Goal: Check status: Check status

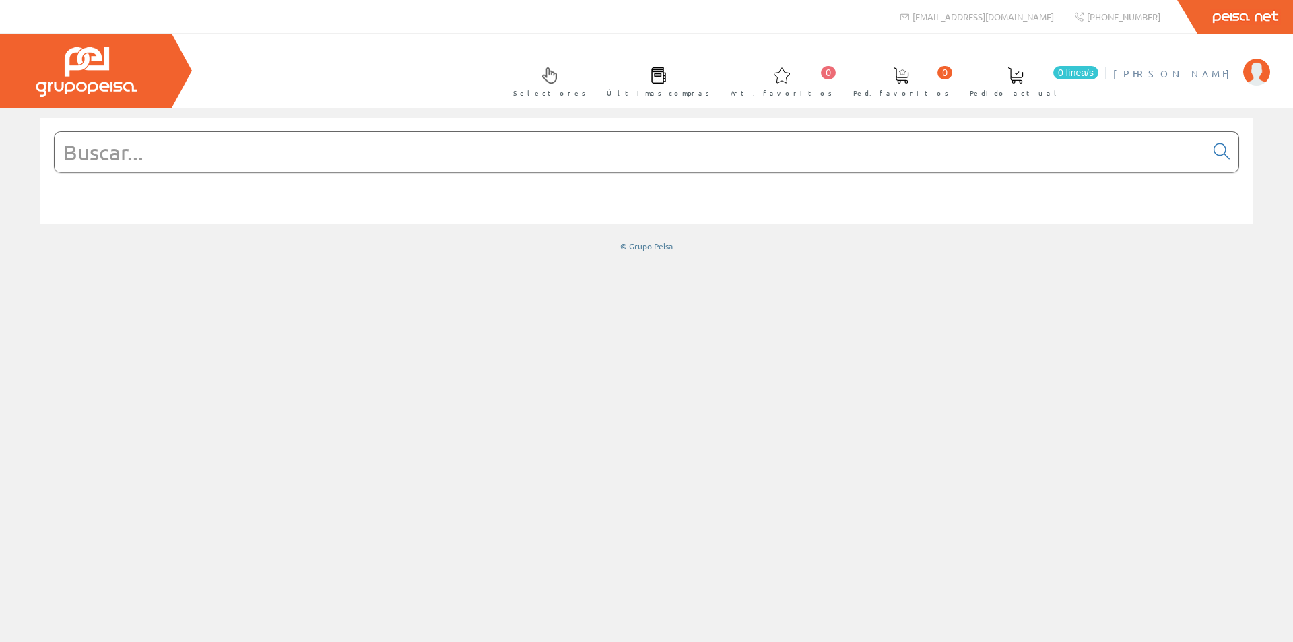
click at [1138, 72] on span "[PERSON_NAME]" at bounding box center [1174, 73] width 123 height 13
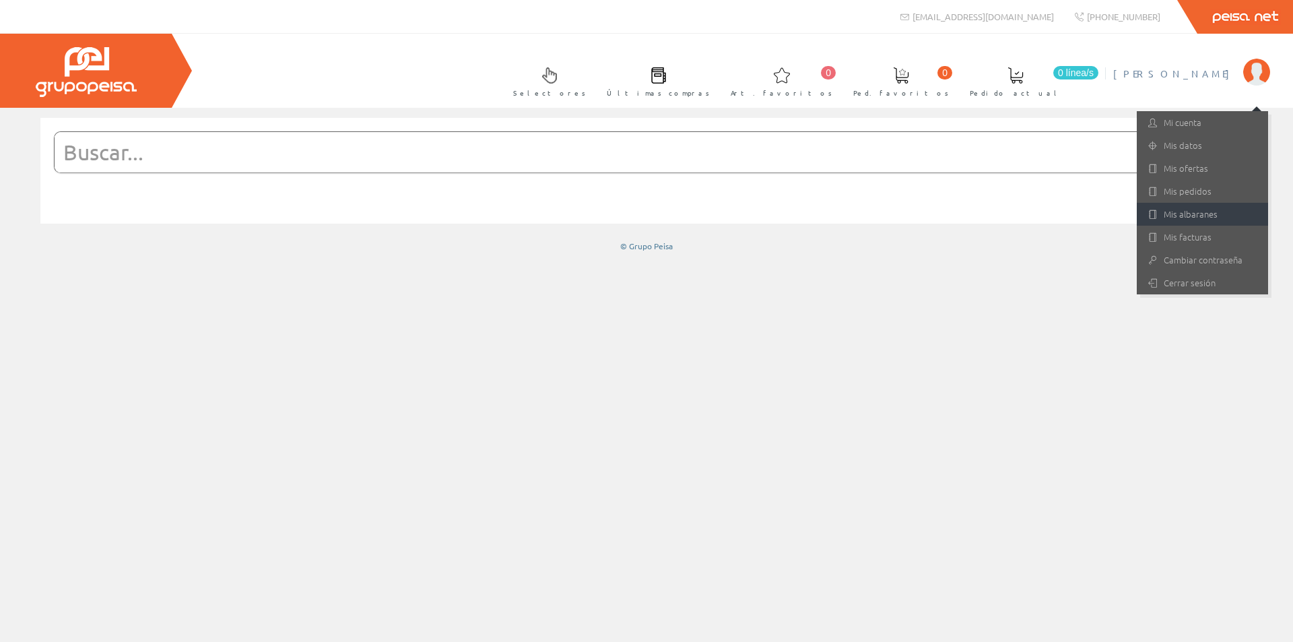
click at [1184, 217] on link "Mis albaranes" at bounding box center [1201, 214] width 131 height 23
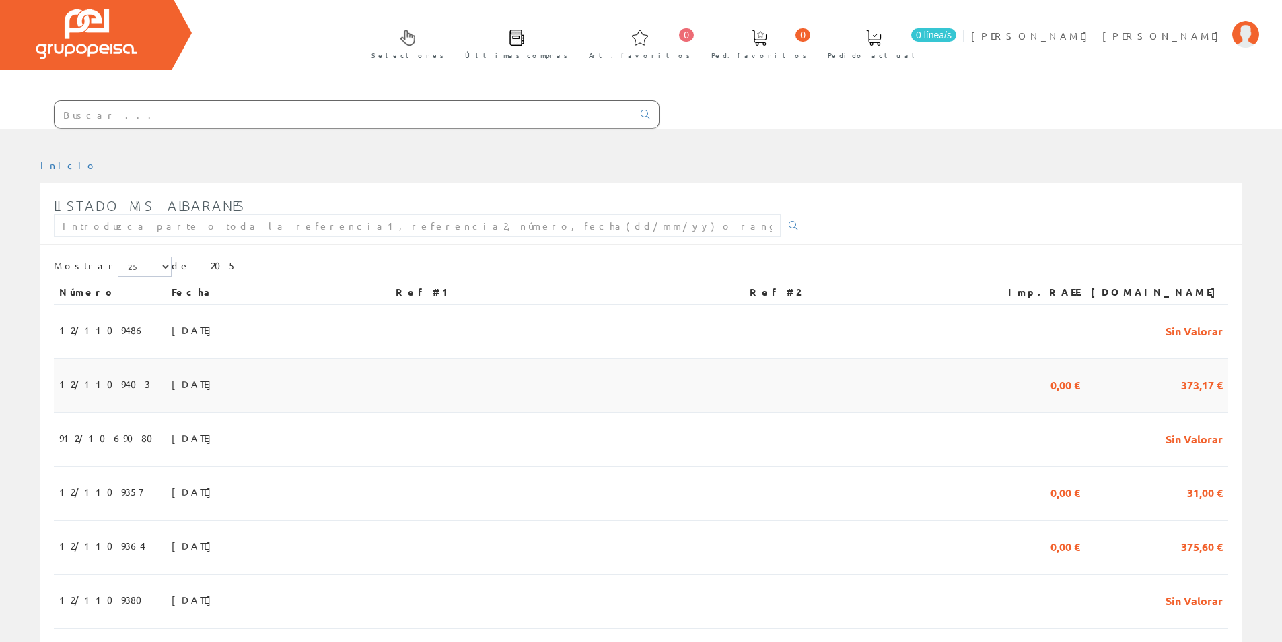
scroll to position [67, 0]
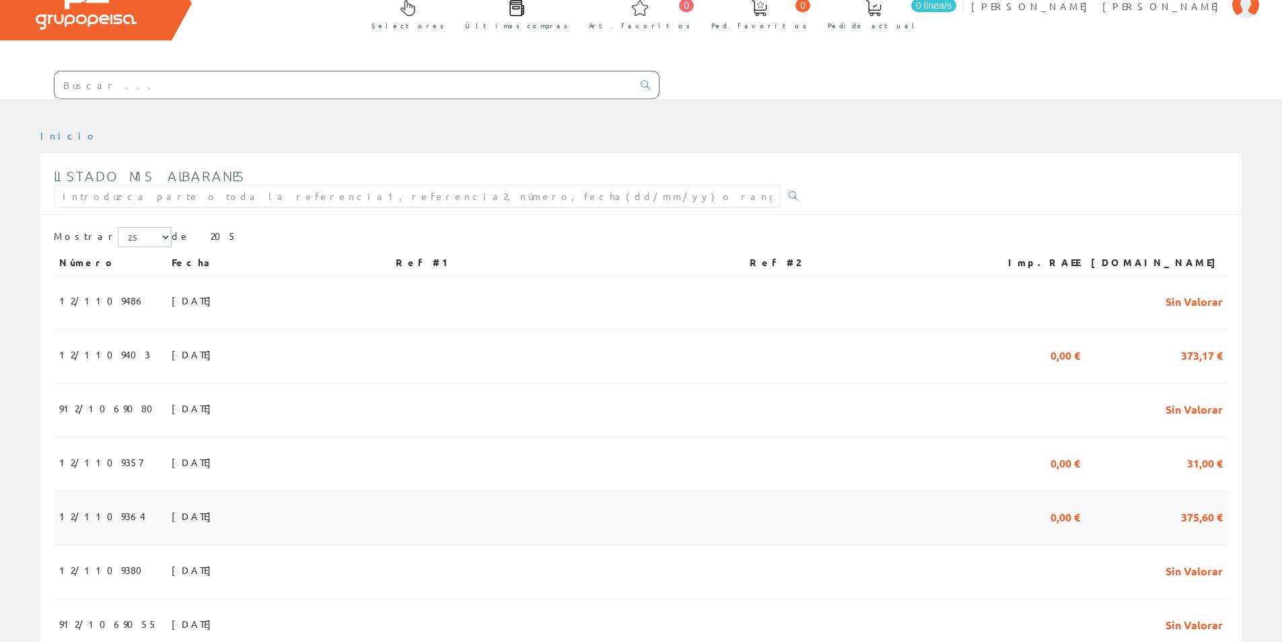
click at [92, 508] on span "12/1109364" at bounding box center [102, 515] width 86 height 23
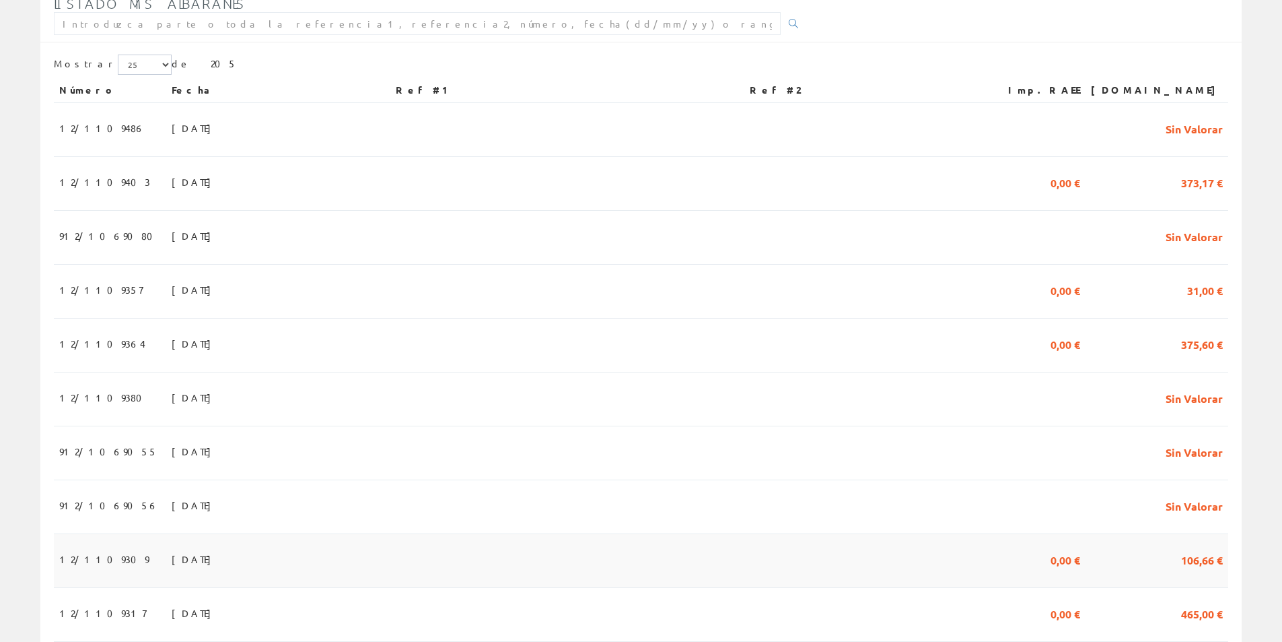
scroll to position [269, 0]
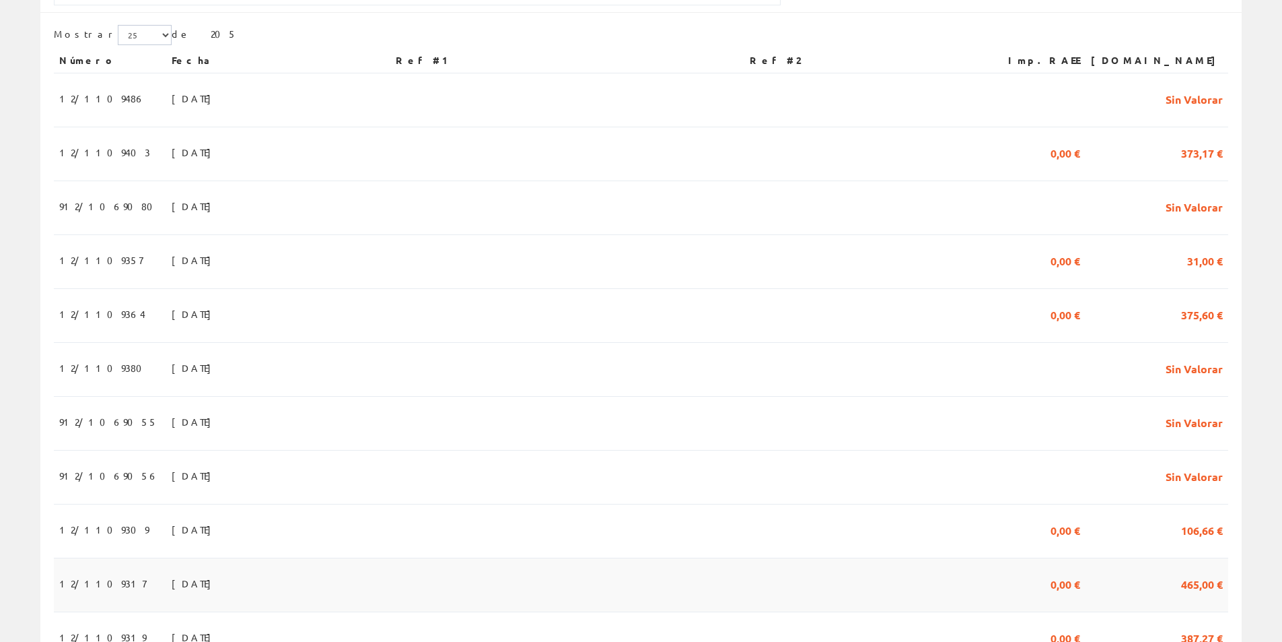
click at [172, 578] on span "[DATE]" at bounding box center [195, 583] width 46 height 23
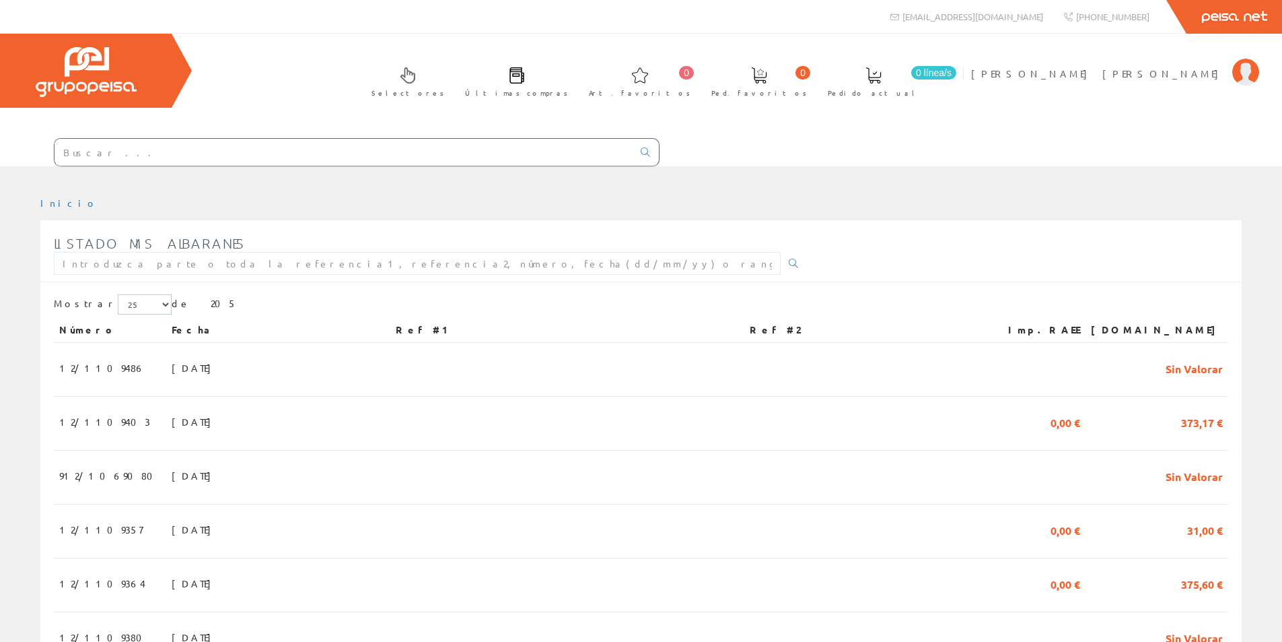
scroll to position [269, 0]
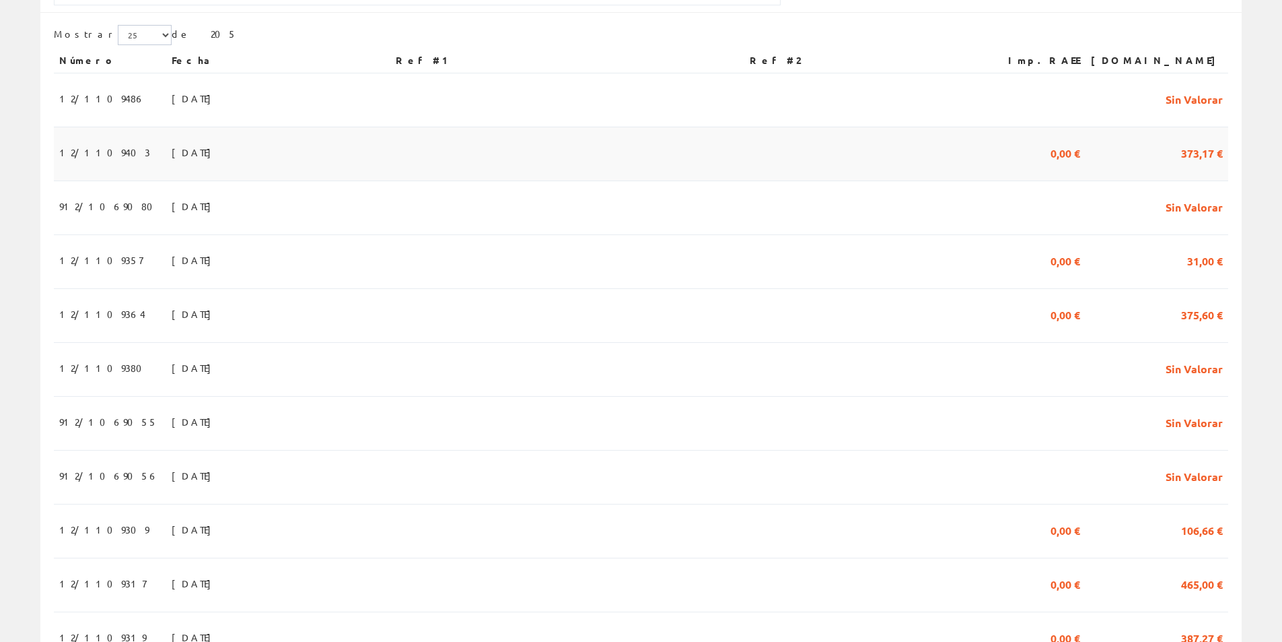
click at [172, 141] on span "[DATE]" at bounding box center [195, 152] width 46 height 23
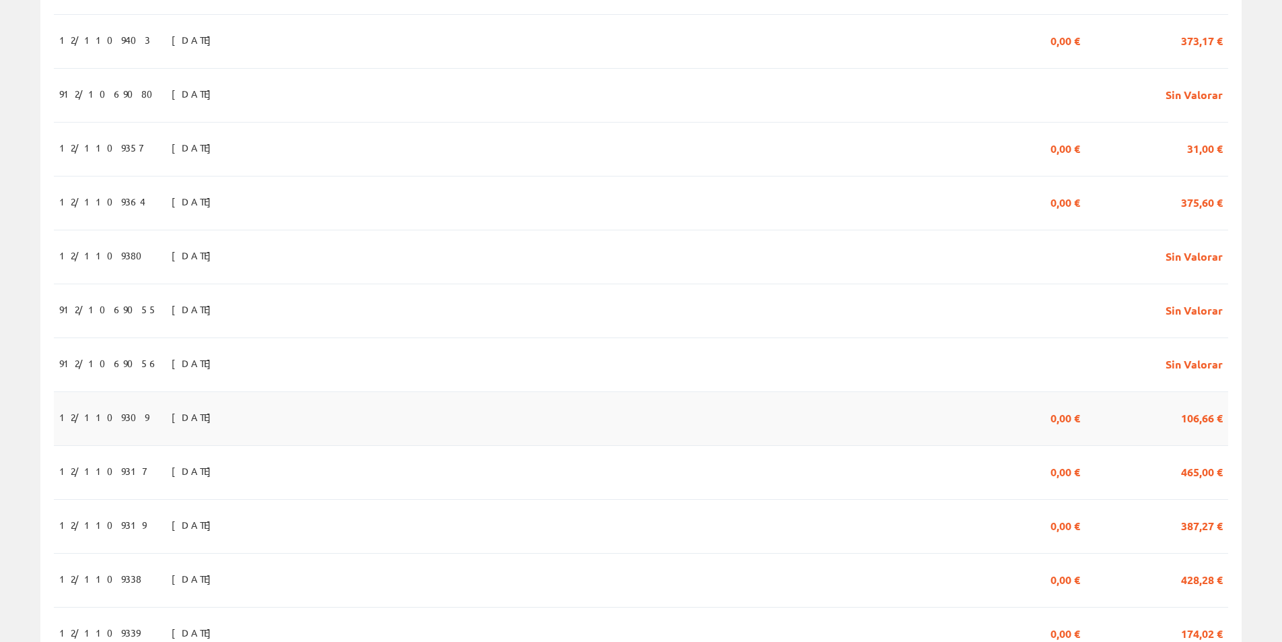
scroll to position [404, 0]
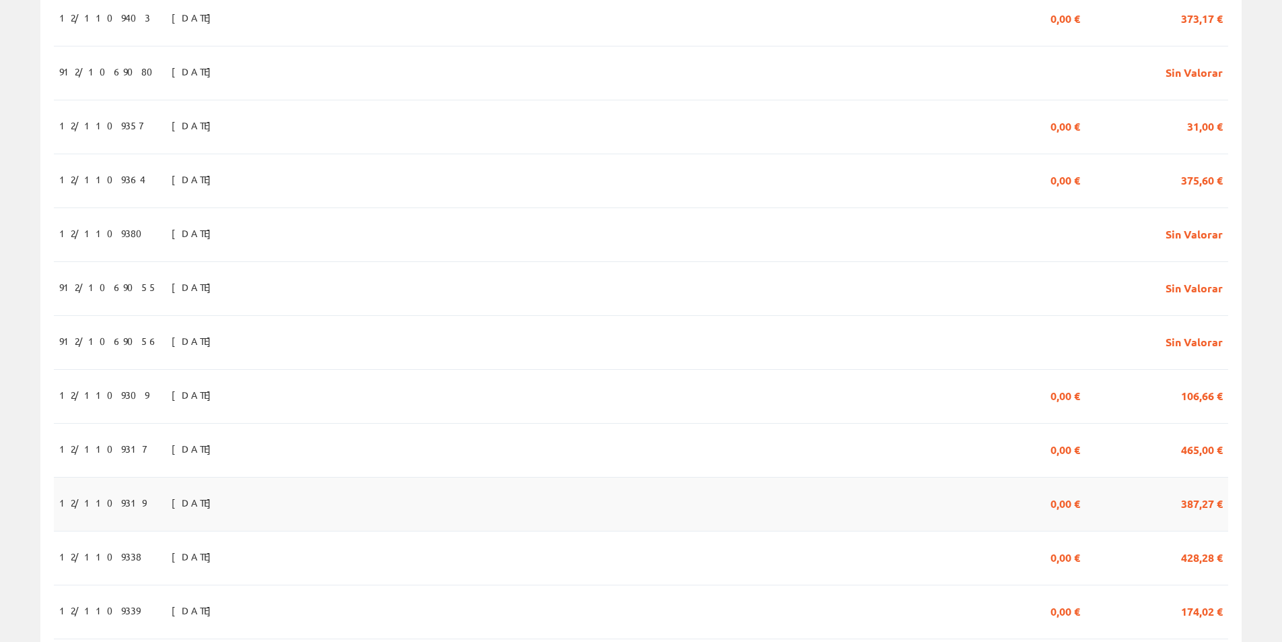
click at [172, 498] on span "[DATE]" at bounding box center [195, 502] width 46 height 23
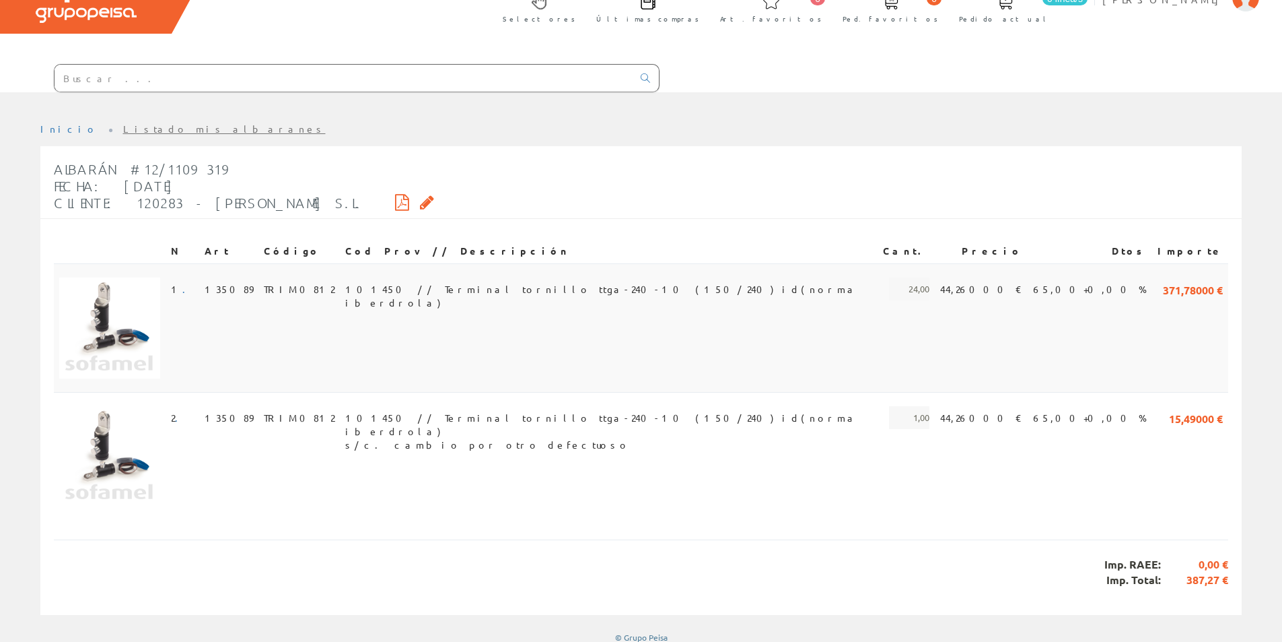
scroll to position [83, 0]
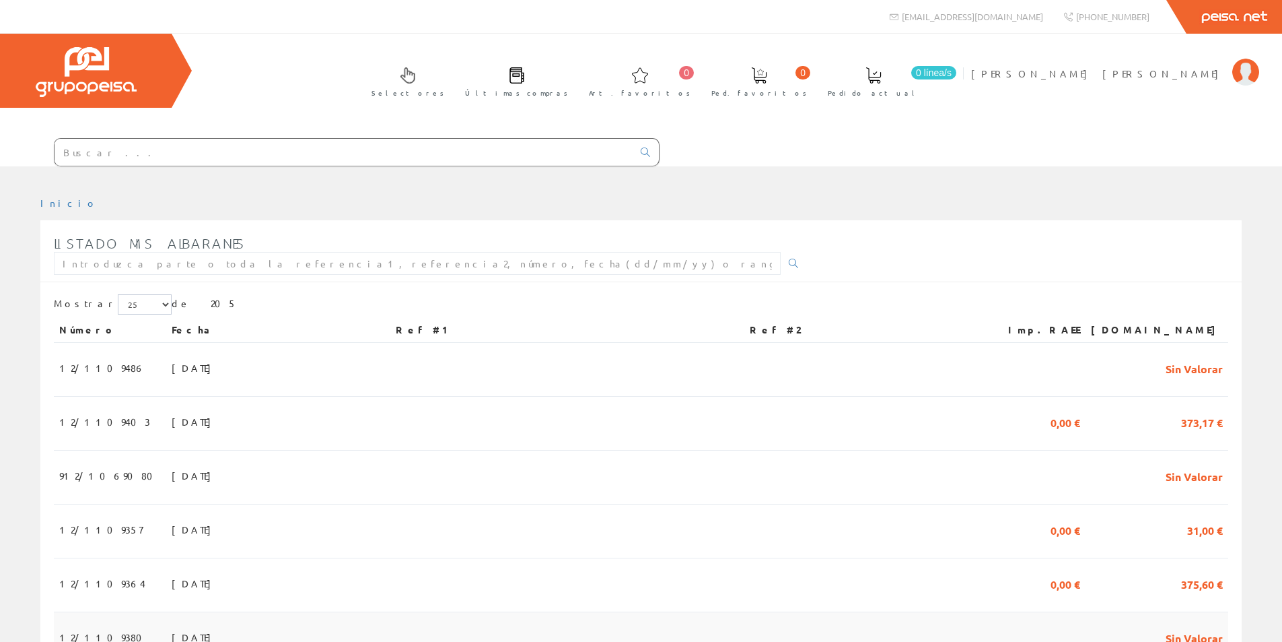
scroll to position [404, 0]
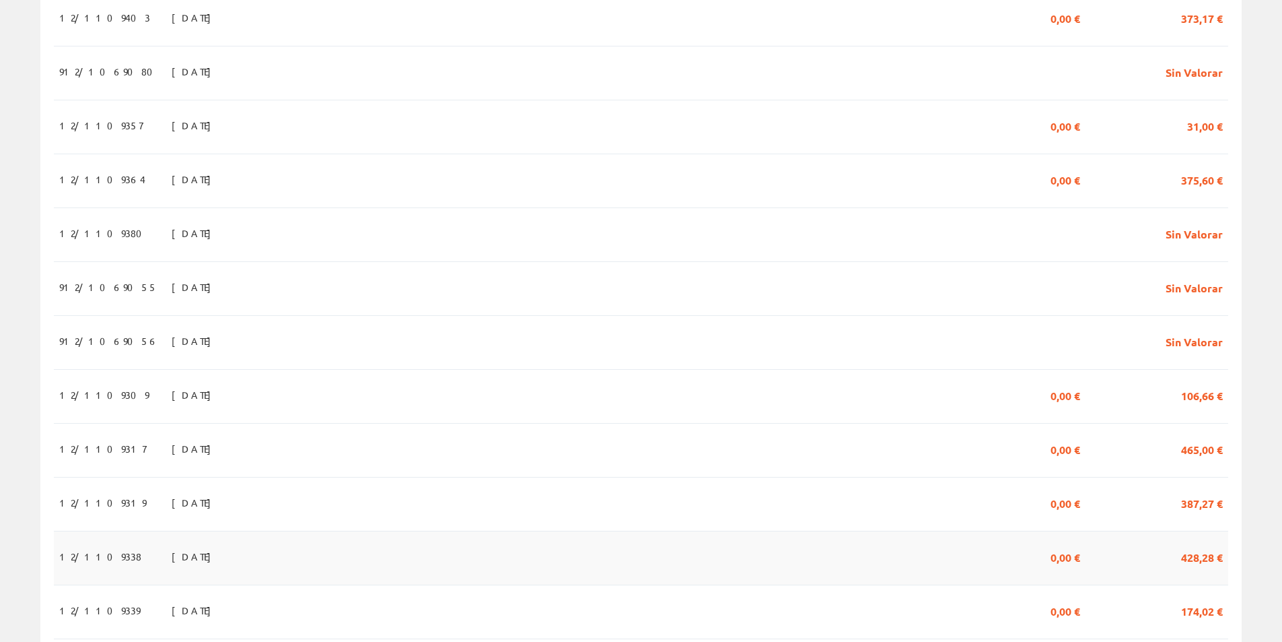
click at [172, 565] on span "[DATE]" at bounding box center [195, 556] width 46 height 23
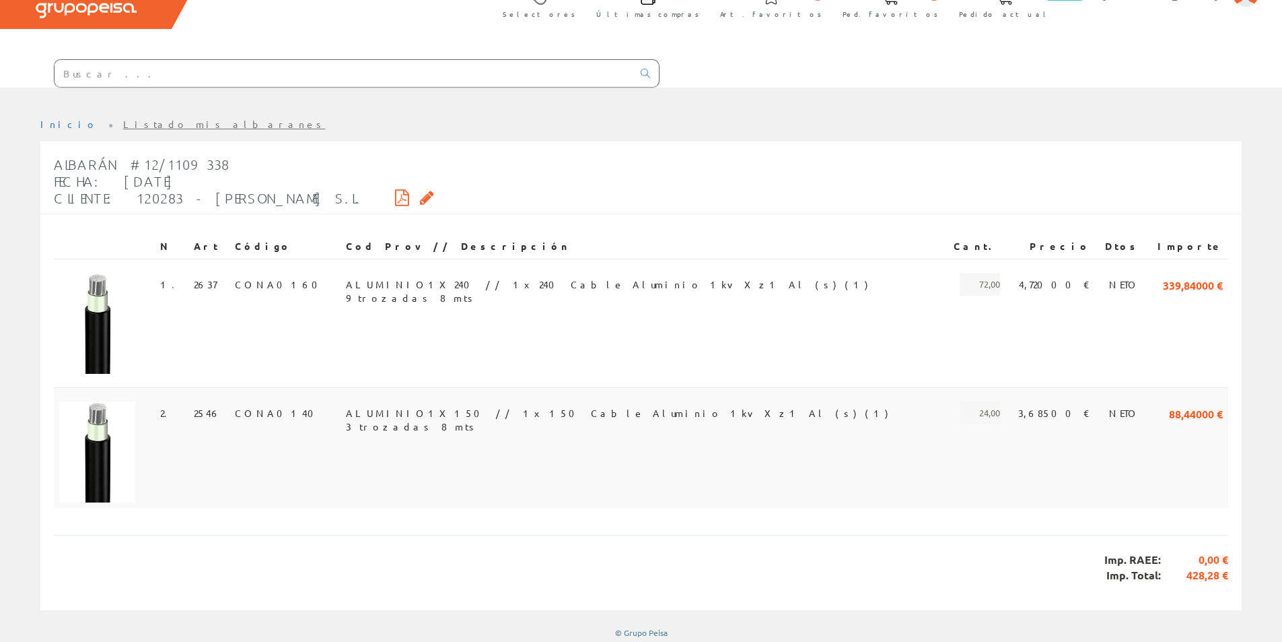
scroll to position [83, 0]
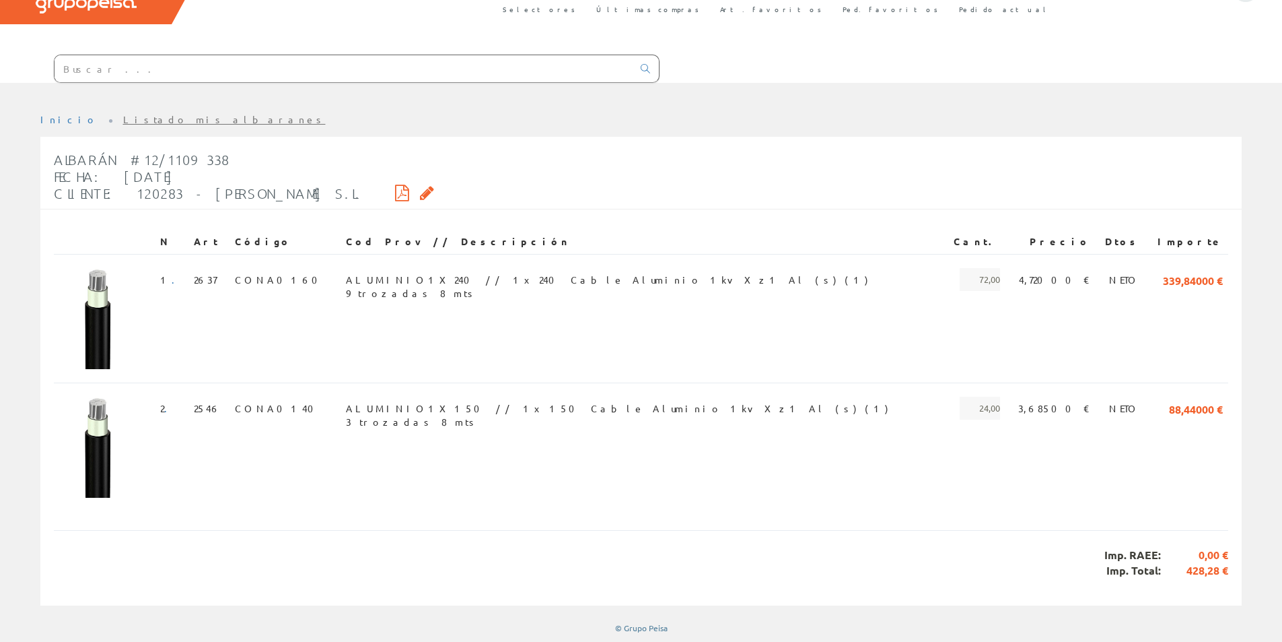
click at [1007, 547] on div "Imp. RAEE: 0,00 € Imp. Total: 428,28 €" at bounding box center [641, 562] width 1175 height 65
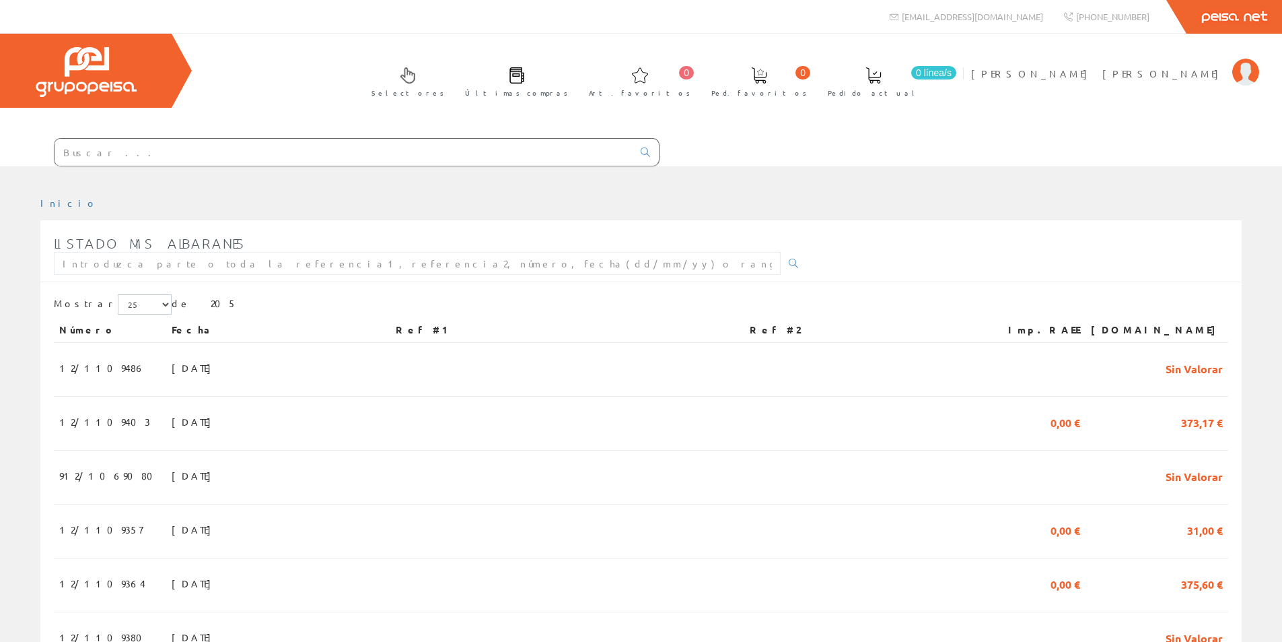
scroll to position [404, 0]
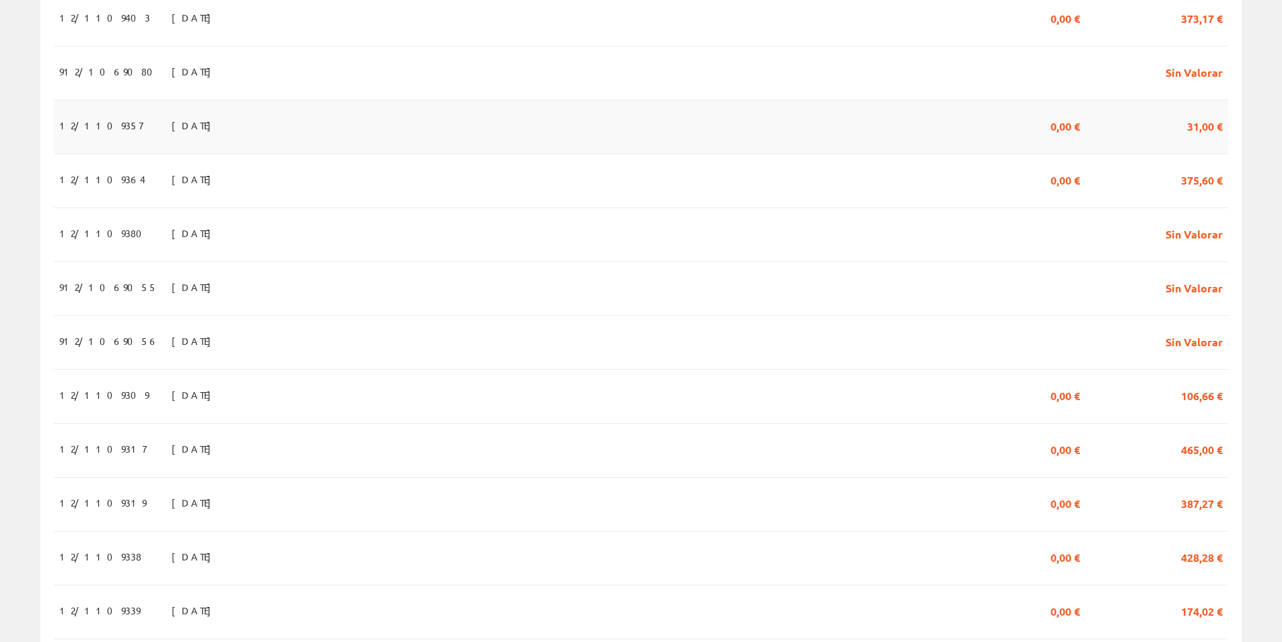
click at [93, 124] on span "12/1109357" at bounding box center [100, 125] width 83 height 23
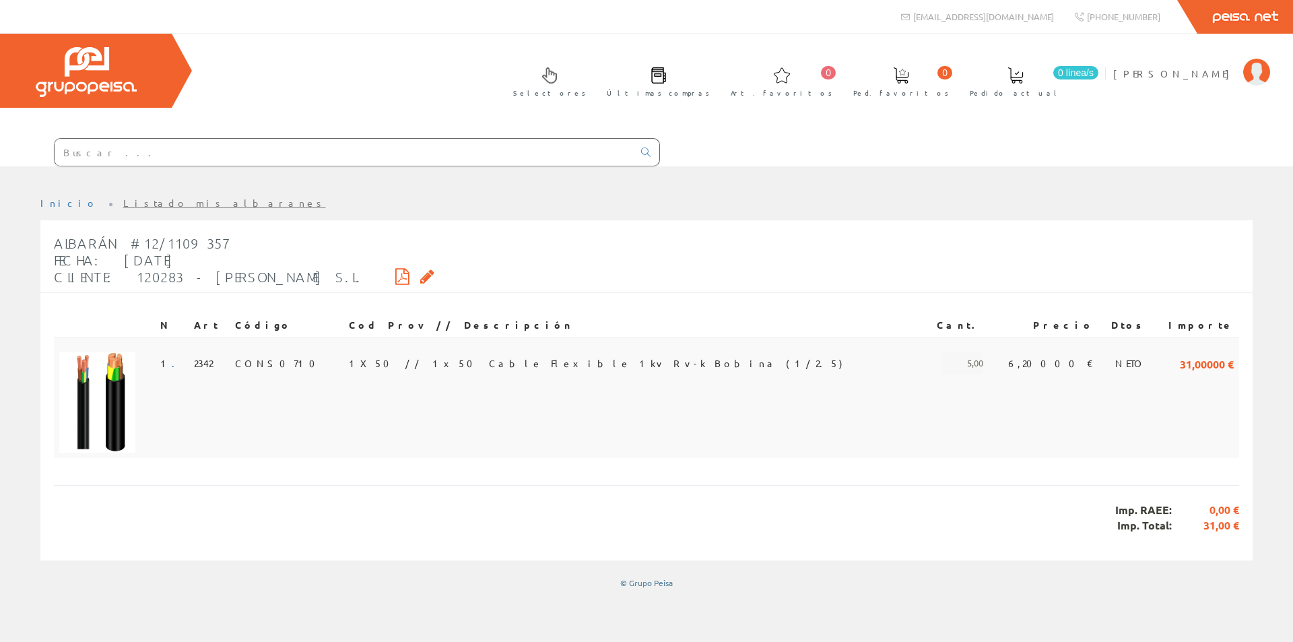
click at [512, 358] on span "1X50 // 1x50 Cable Flexible 1kv Rv-k Bobina (1/2.5)" at bounding box center [595, 362] width 493 height 23
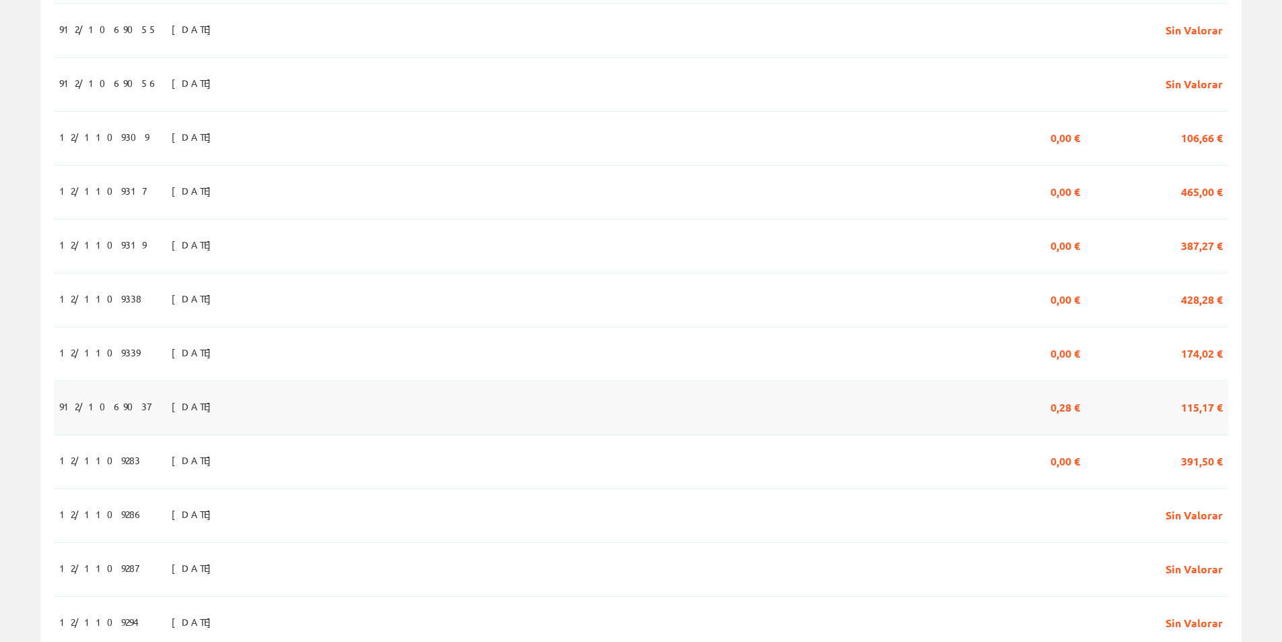
scroll to position [741, 0]
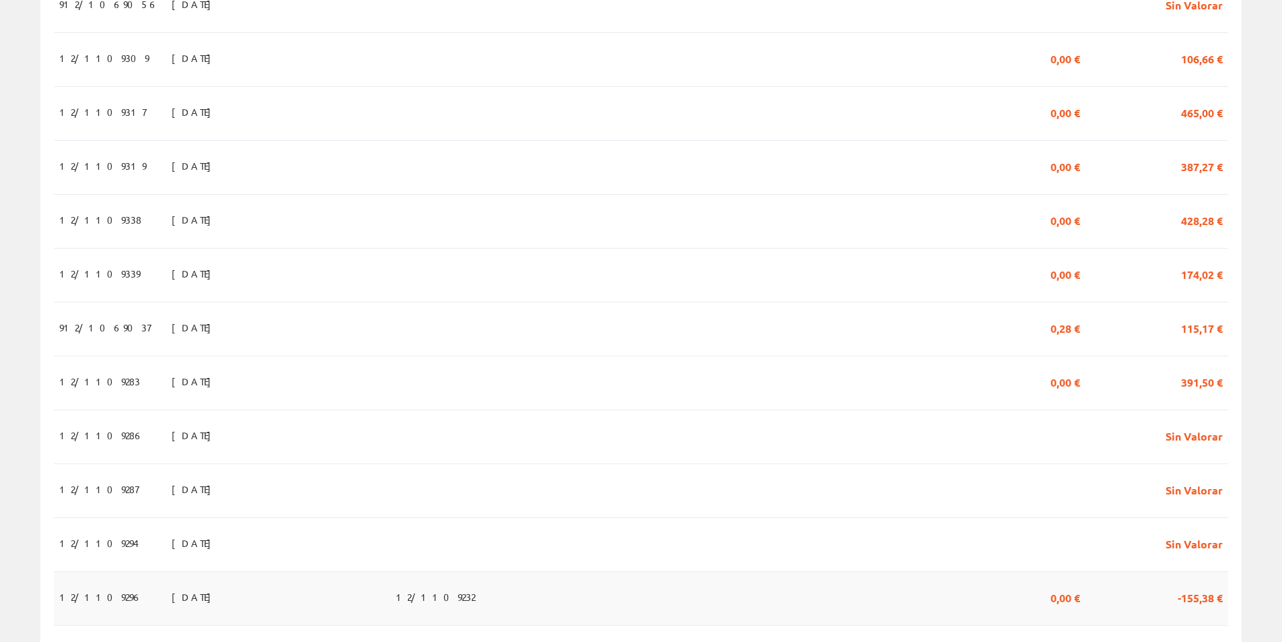
click at [172, 606] on span "[DATE]" at bounding box center [195, 596] width 46 height 23
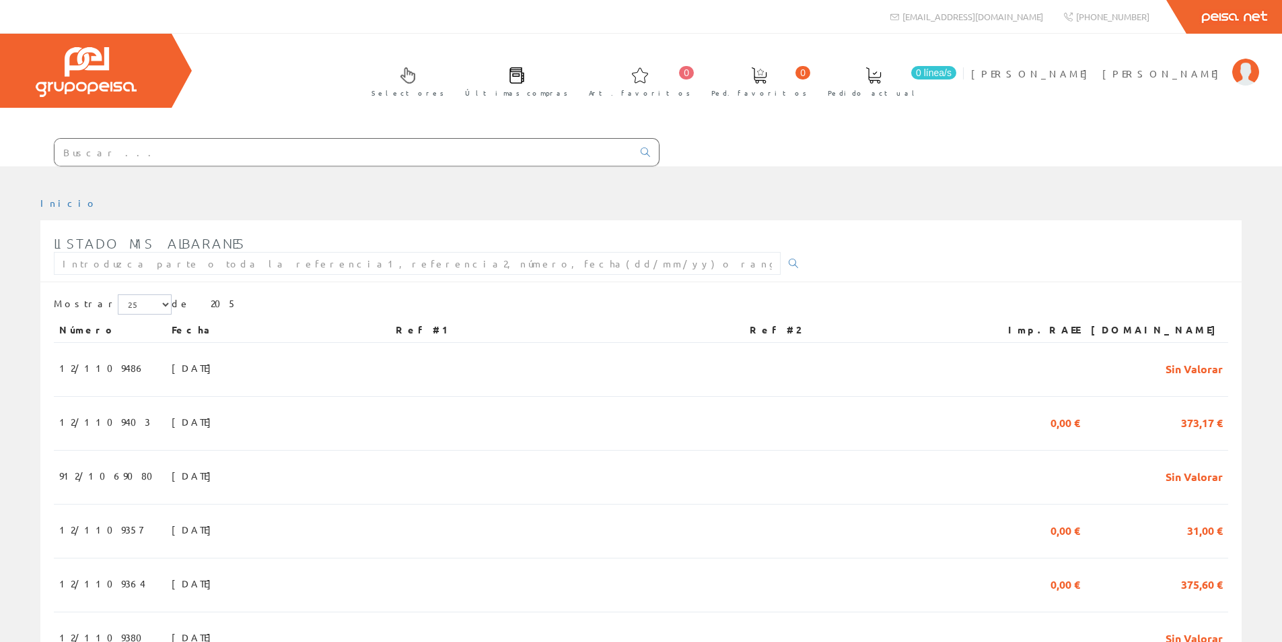
scroll to position [734, 0]
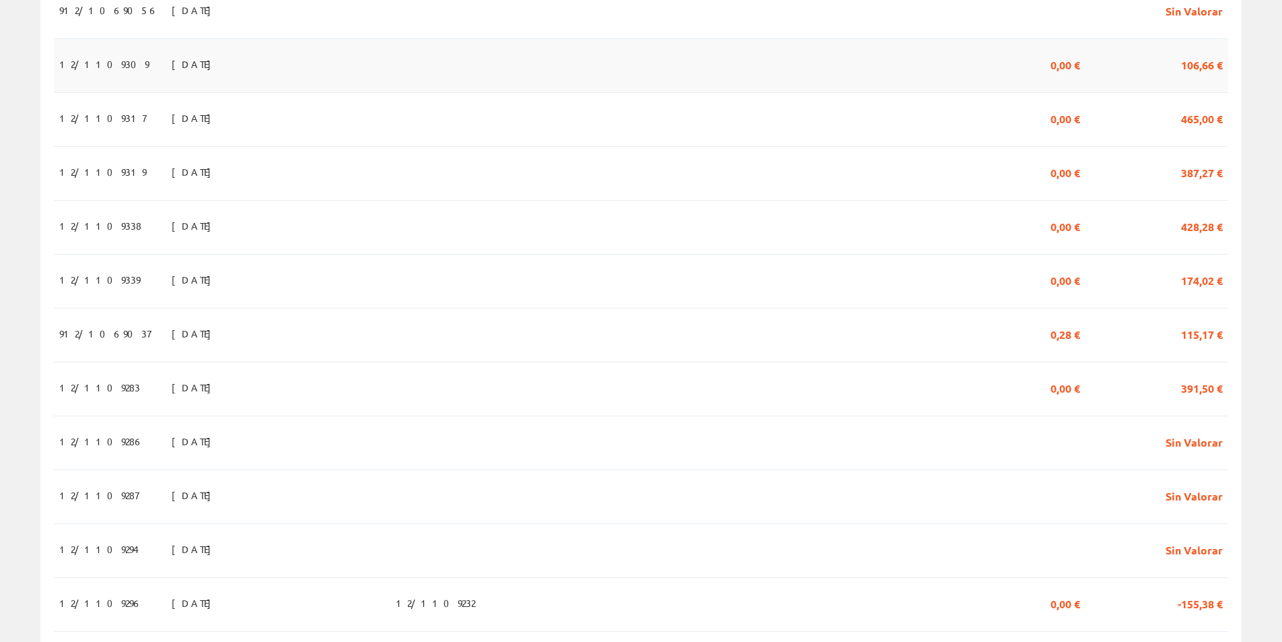
click at [106, 66] on span "12/1109309" at bounding box center [104, 64] width 90 height 23
click at [75, 61] on span "12/1109309" at bounding box center [104, 64] width 90 height 23
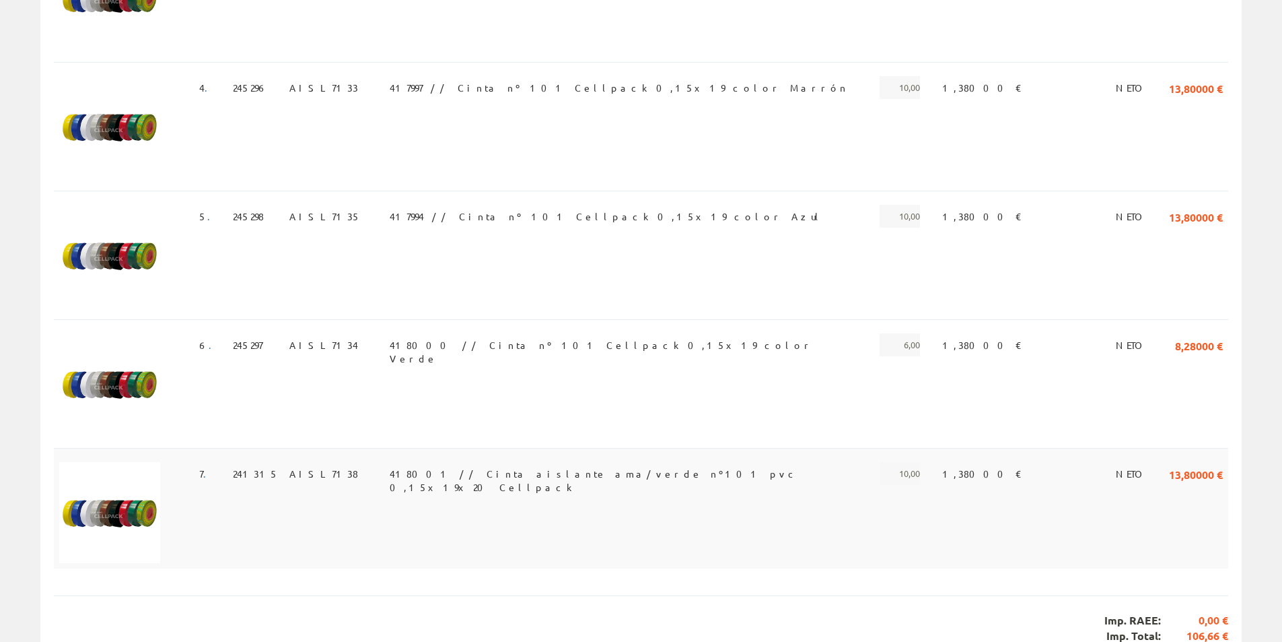
scroll to position [652, 0]
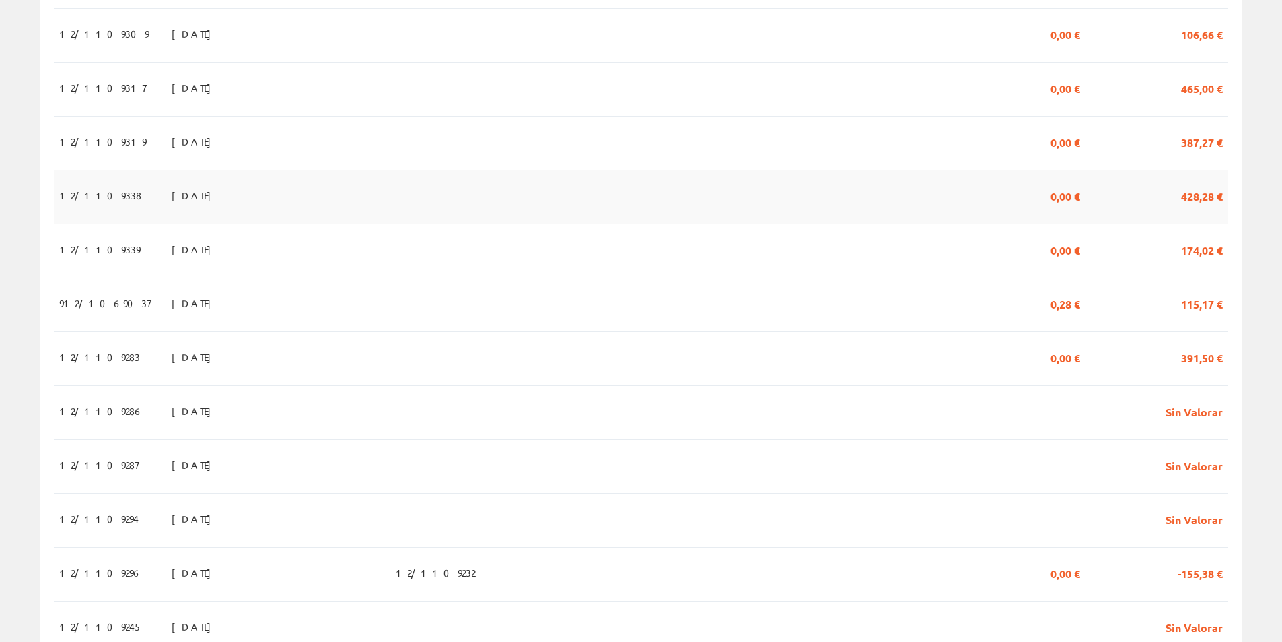
scroll to position [802, 0]
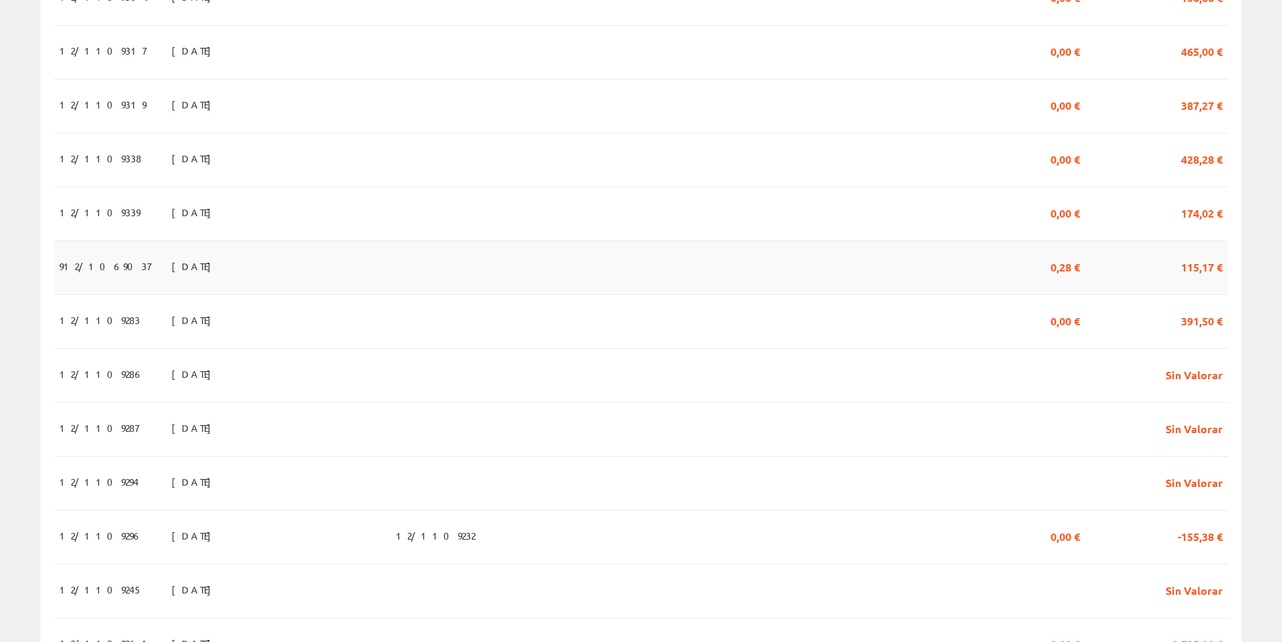
click at [104, 277] on span "912/1069037" at bounding box center [105, 265] width 92 height 23
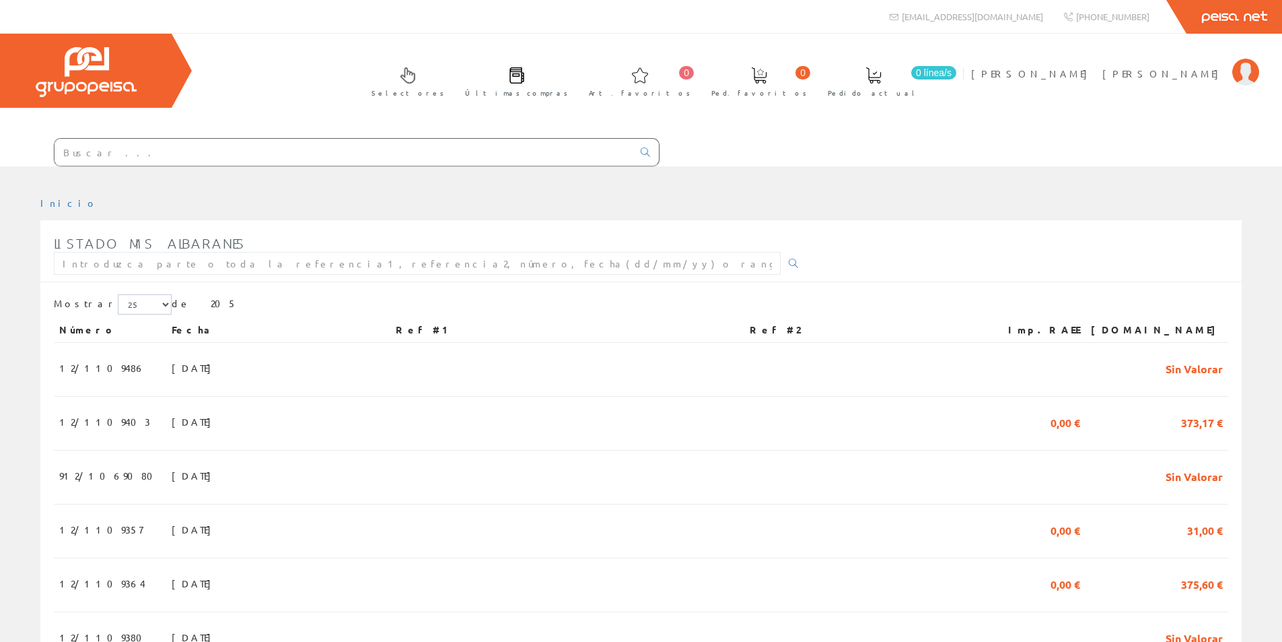
scroll to position [796, 0]
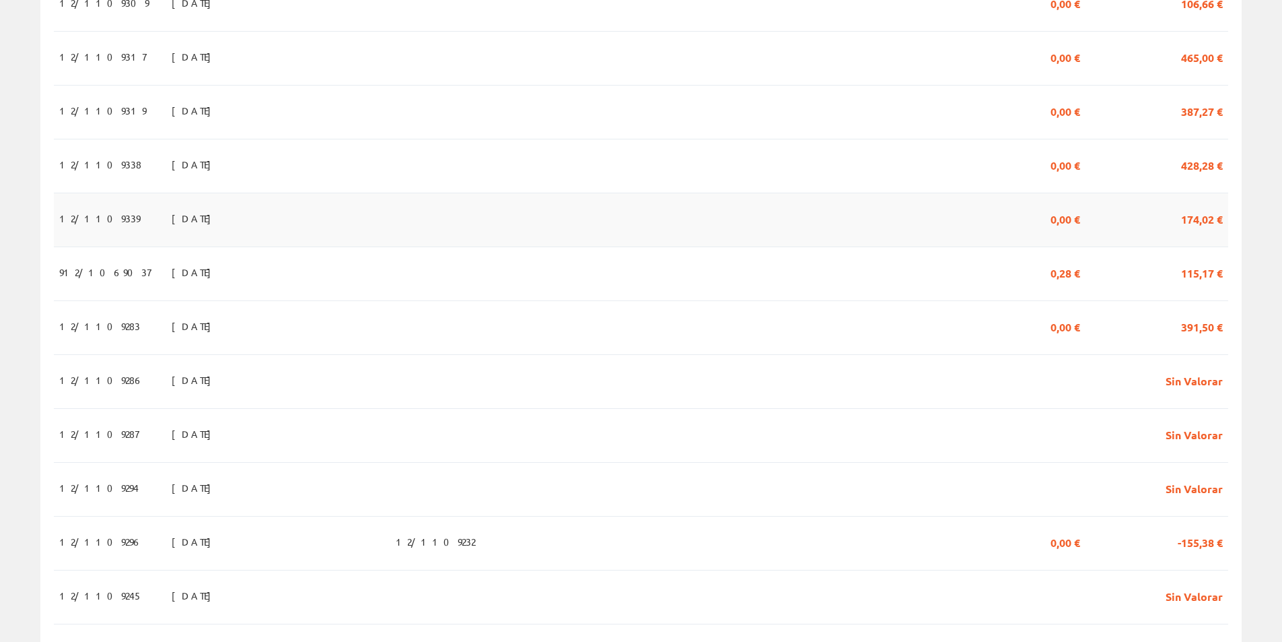
click at [113, 230] on td "12/1109339" at bounding box center [110, 220] width 112 height 54
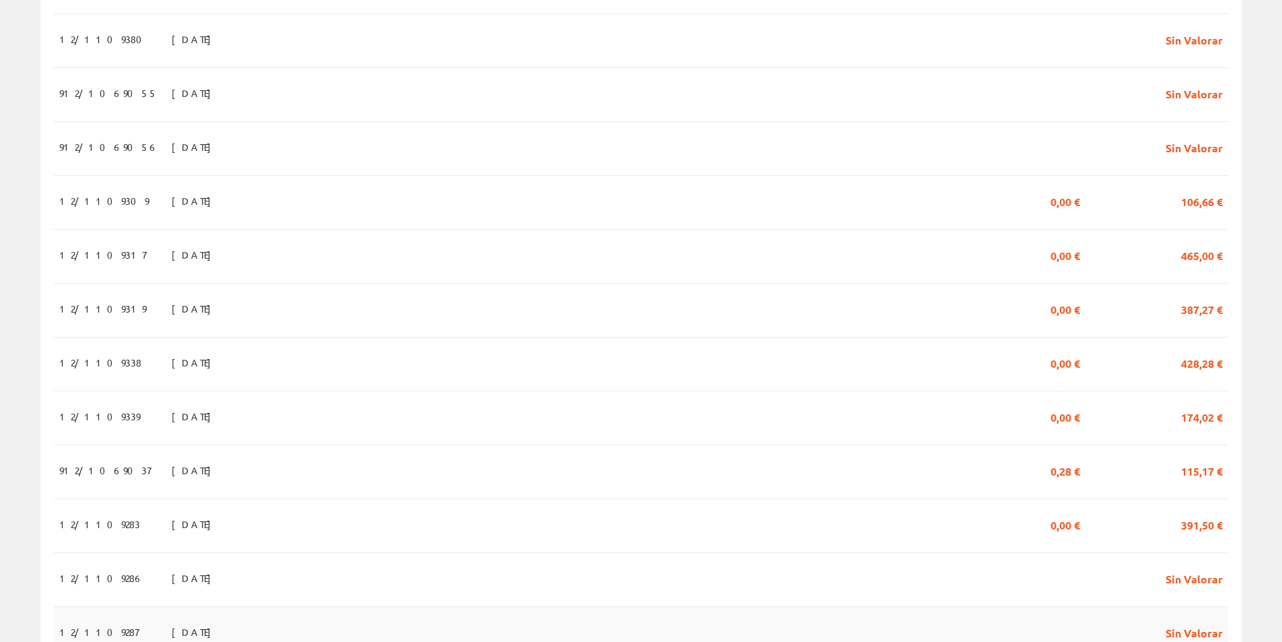
scroll to position [594, 0]
click at [172, 537] on span "20/08/2025" at bounding box center [195, 527] width 46 height 23
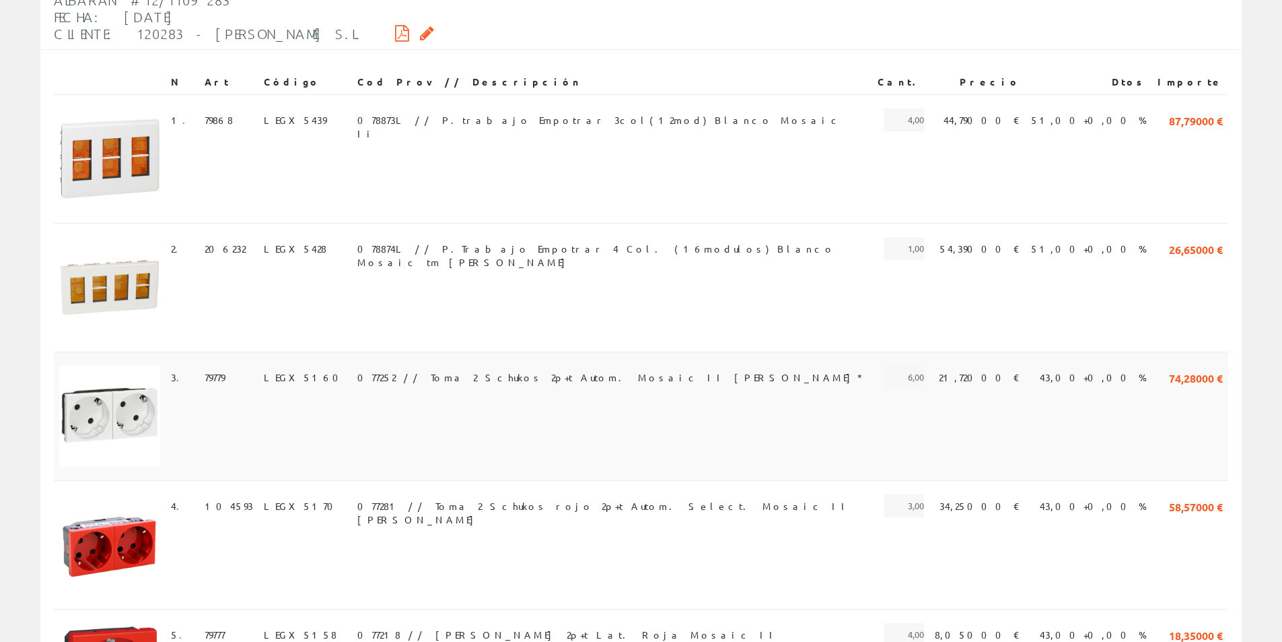
scroll to position [261, 0]
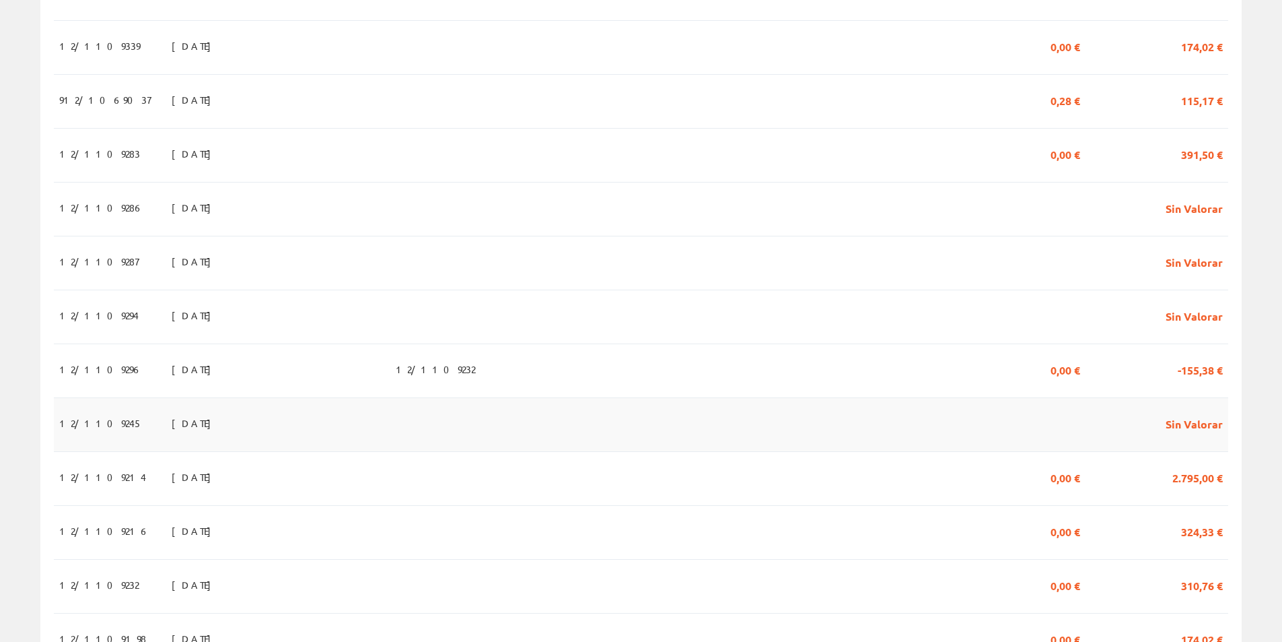
scroll to position [998, 0]
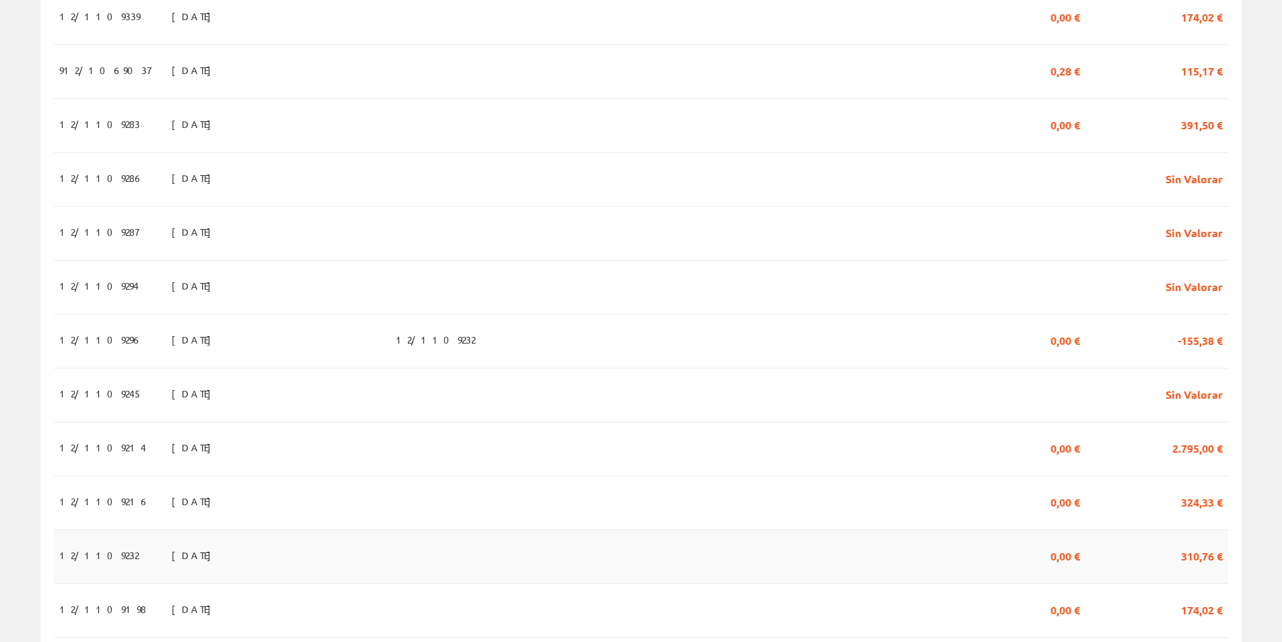
click at [172, 566] on span "18/08/2025" at bounding box center [195, 554] width 46 height 23
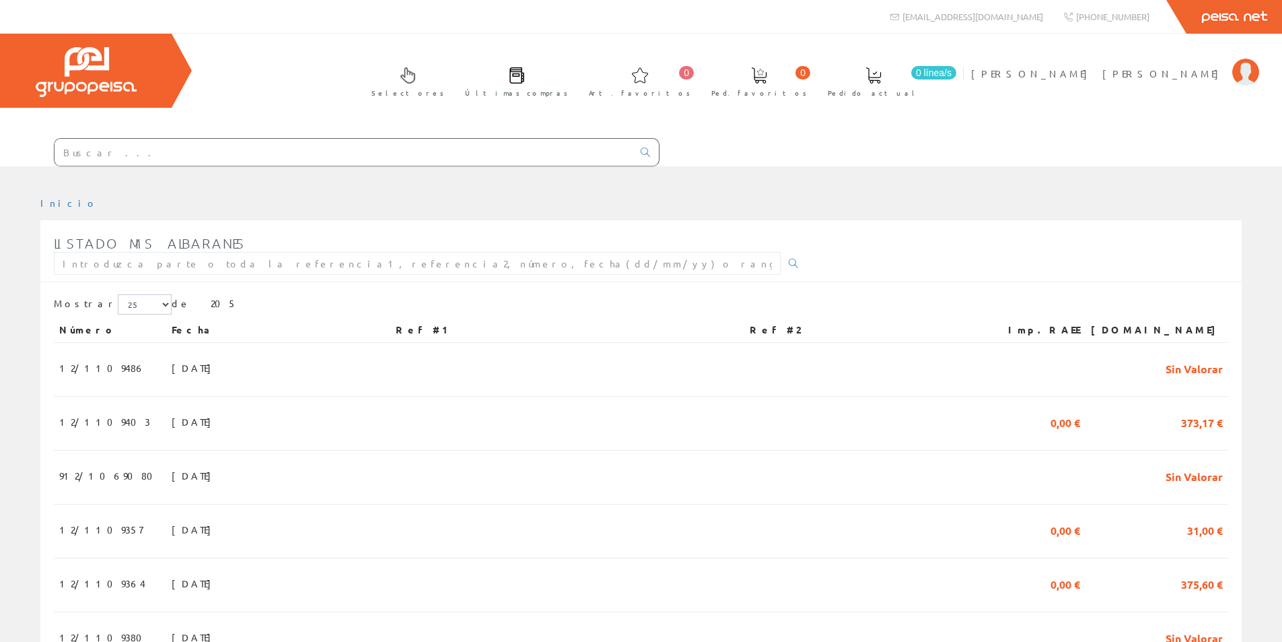
scroll to position [998, 0]
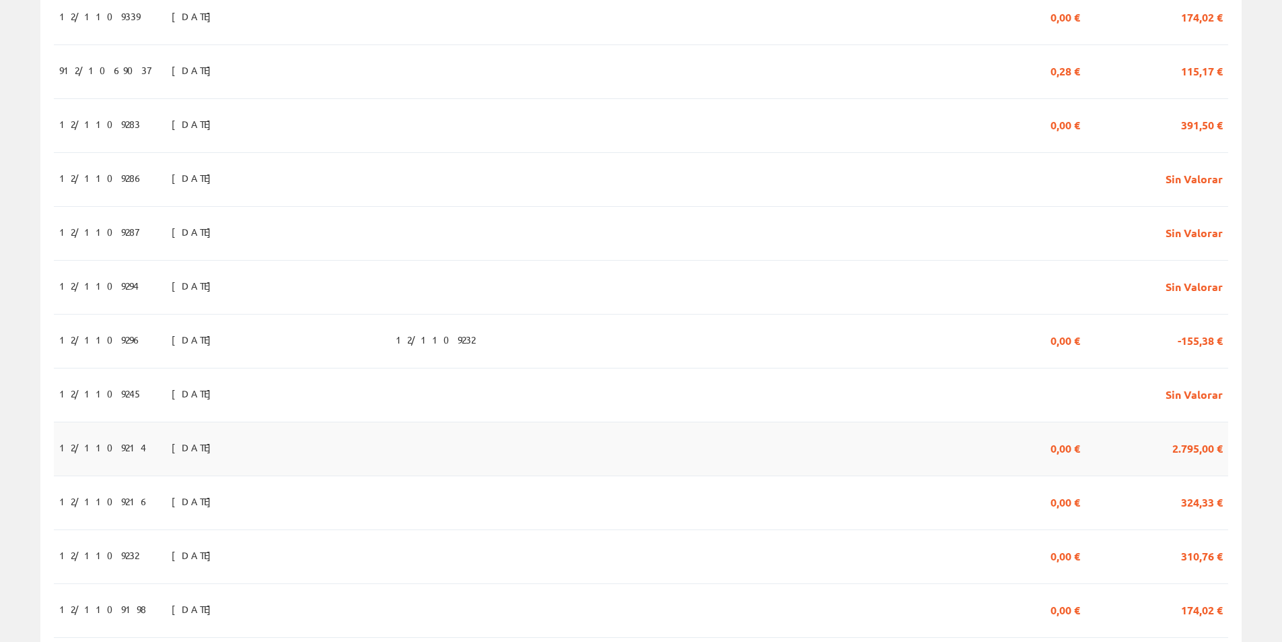
click at [172, 454] on span "18/08/2025" at bounding box center [195, 447] width 46 height 23
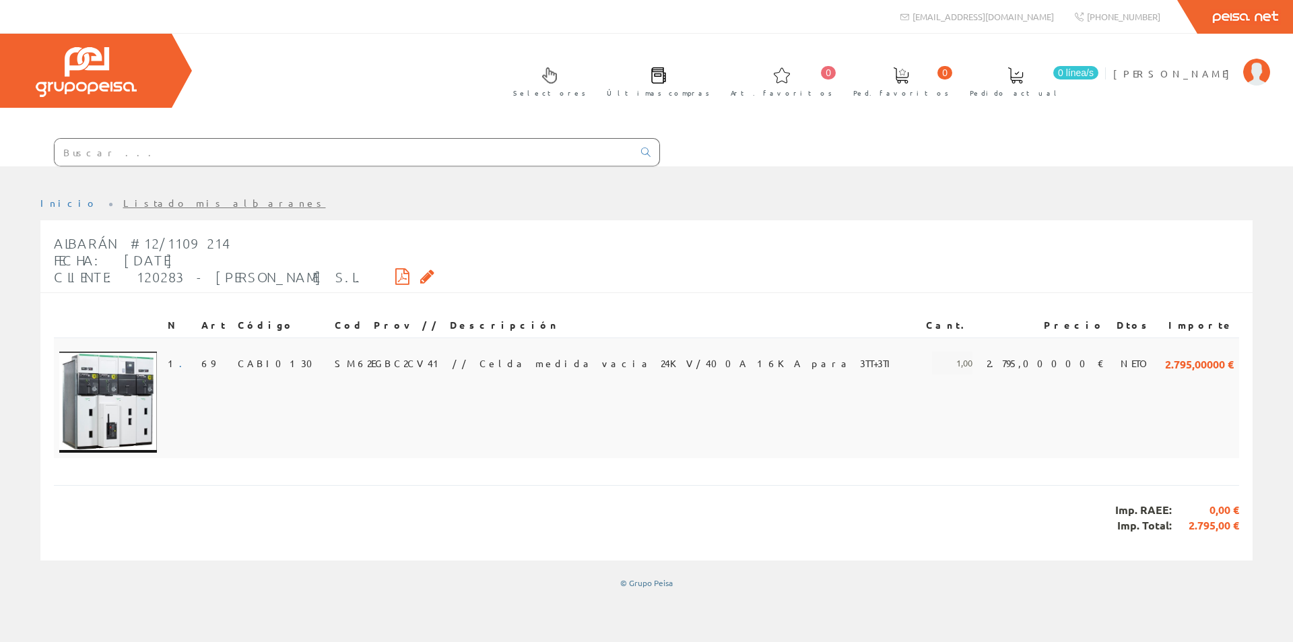
click at [989, 446] on td "2.795,00000 €" at bounding box center [1043, 397] width 133 height 121
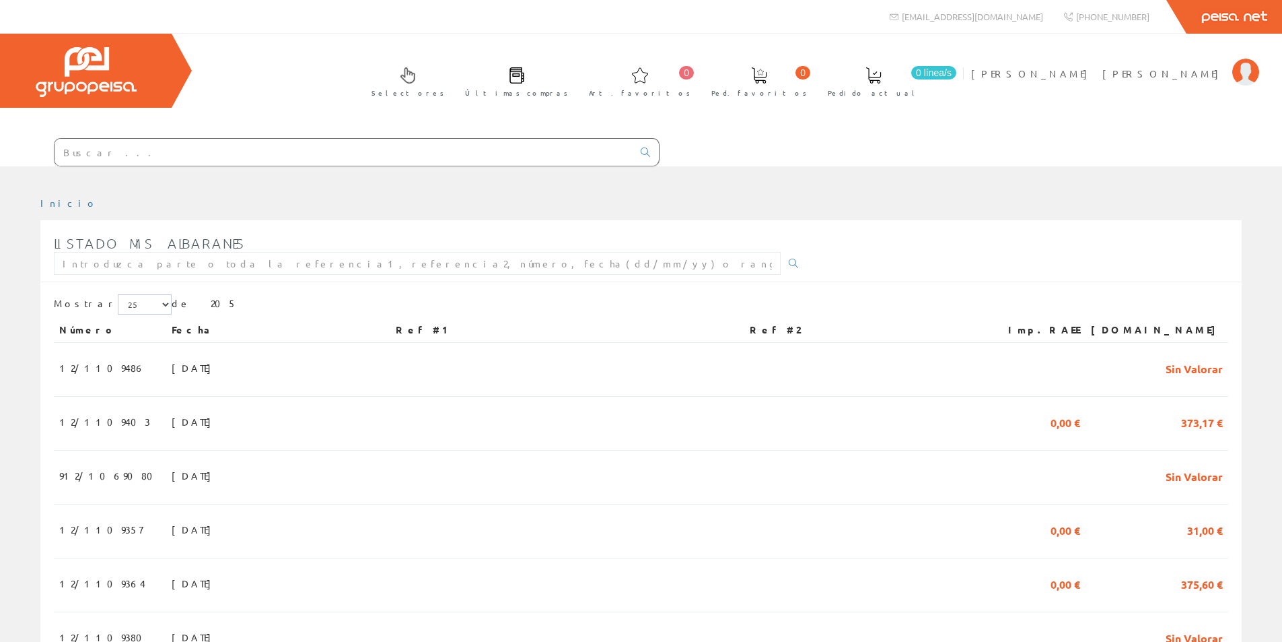
scroll to position [998, 0]
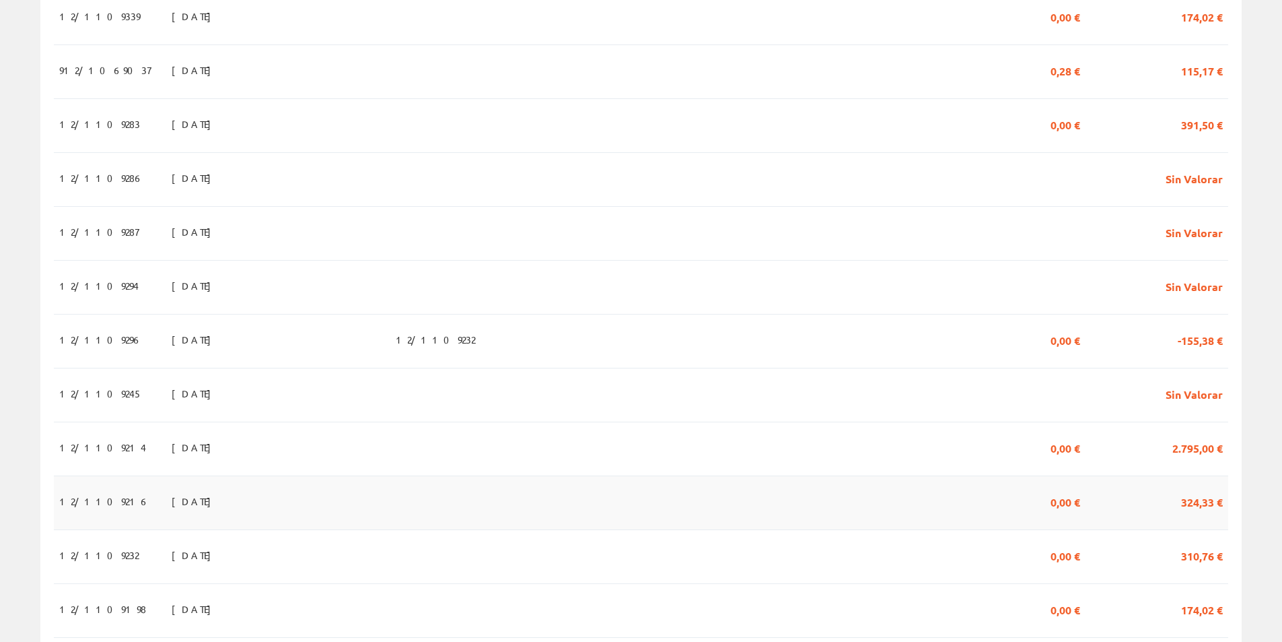
click at [119, 507] on td "12/1109216" at bounding box center [110, 502] width 112 height 54
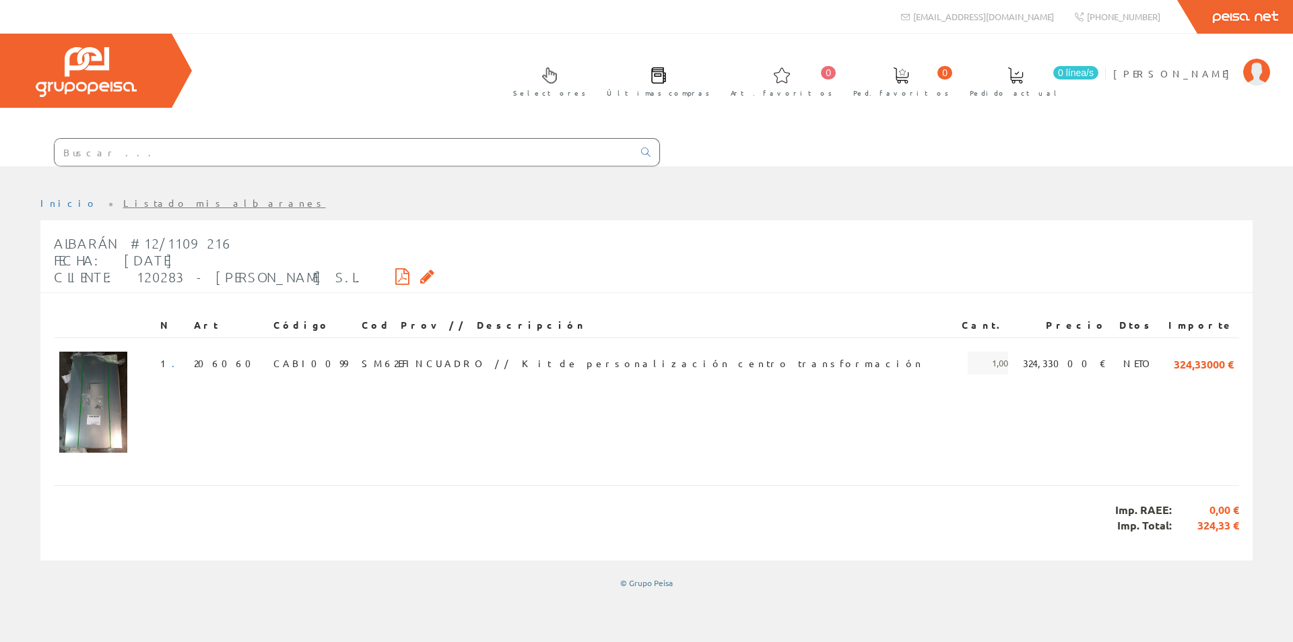
click at [174, 7] on div "Peisa Net" at bounding box center [646, 17] width 1293 height 34
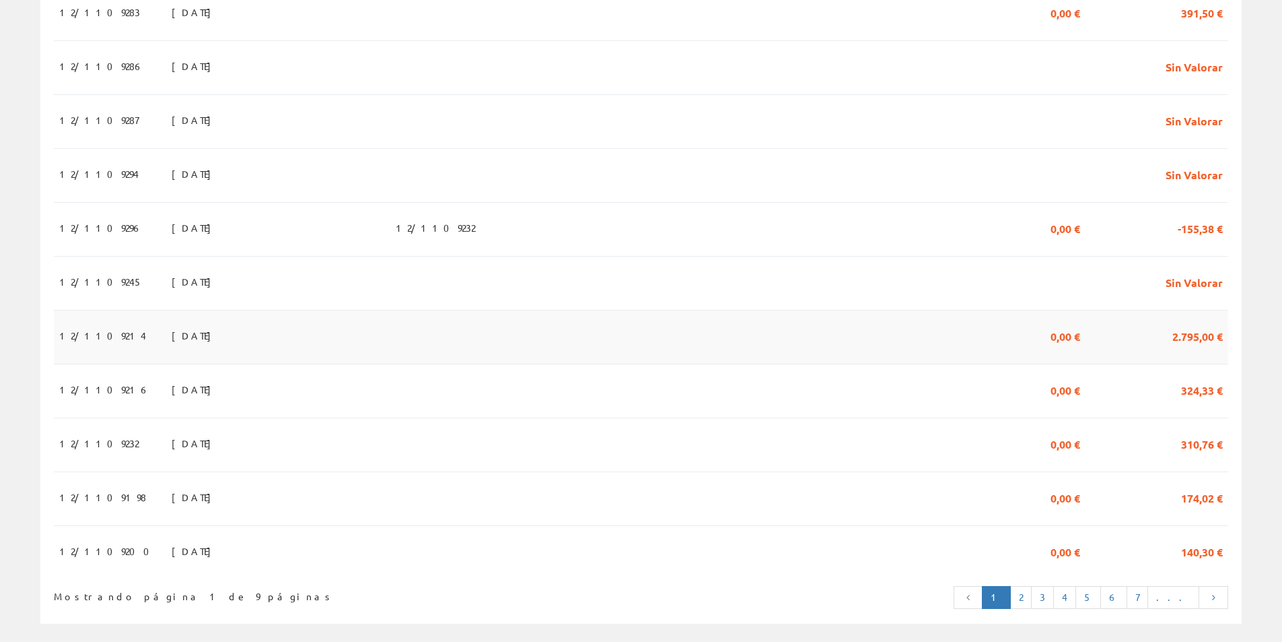
scroll to position [1146, 0]
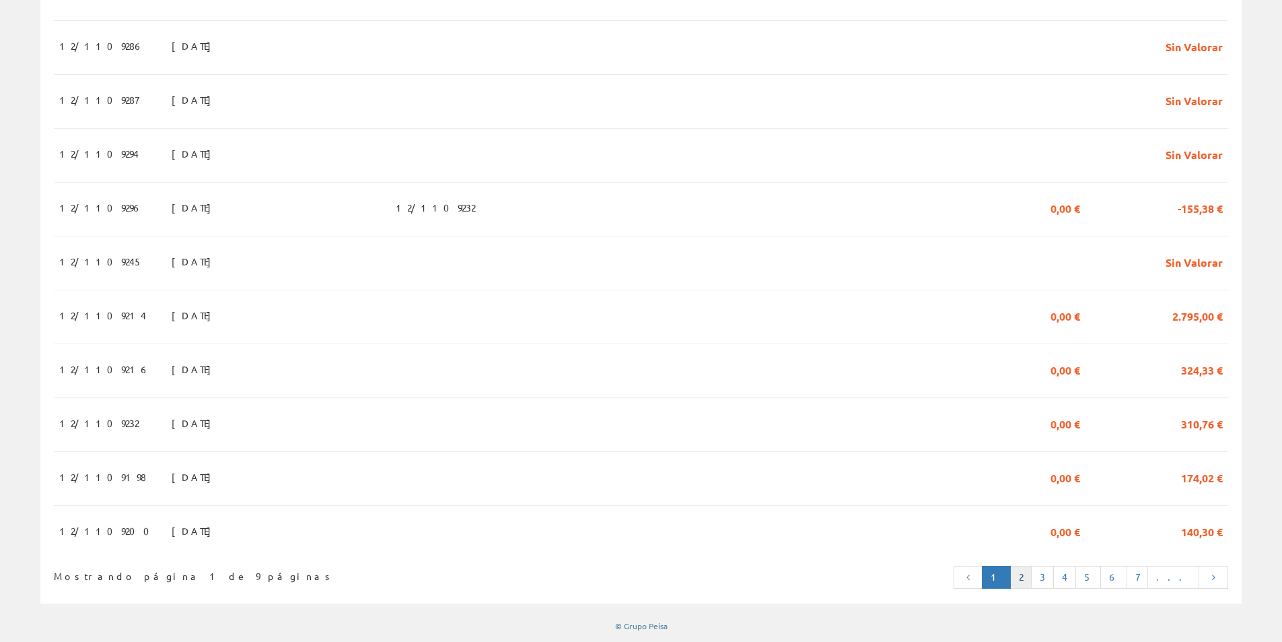
click at [1032, 576] on link "2" at bounding box center [1021, 576] width 22 height 23
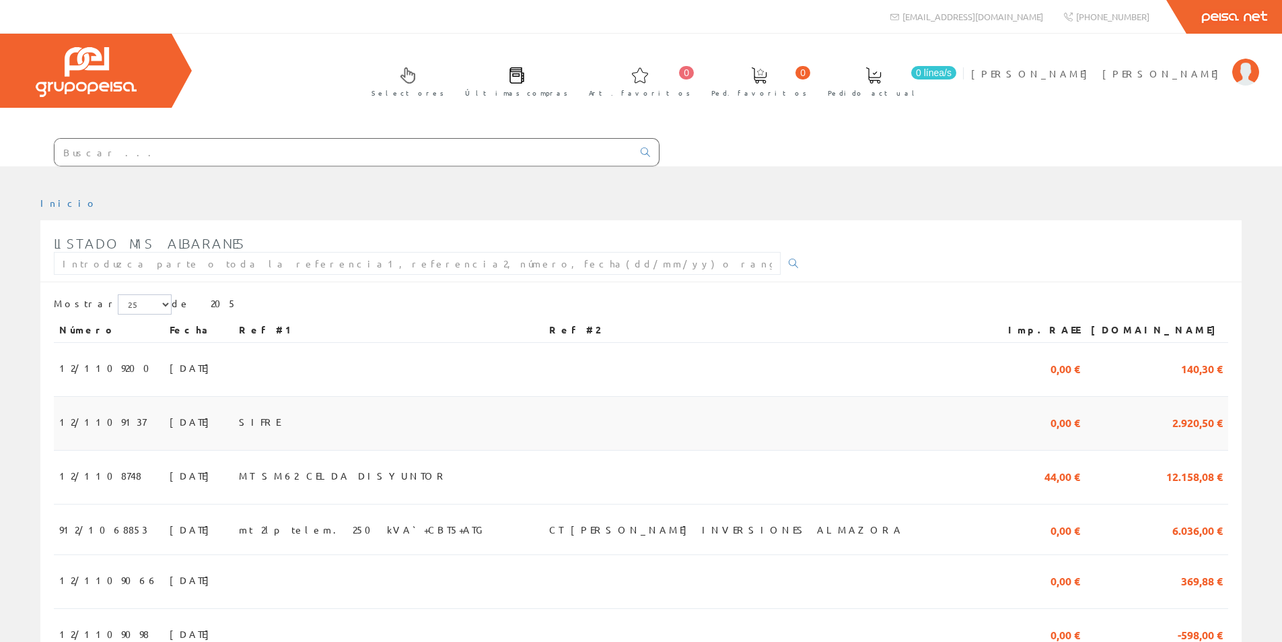
click at [114, 423] on td "12/1109137" at bounding box center [109, 424] width 110 height 54
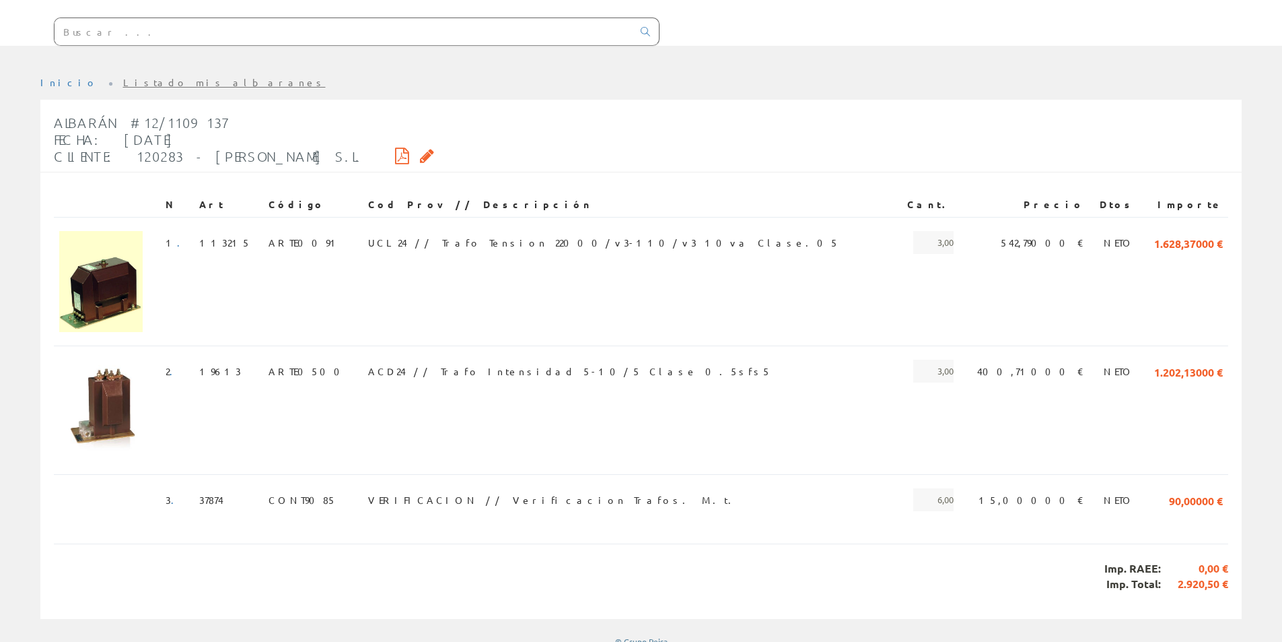
scroll to position [134, 0]
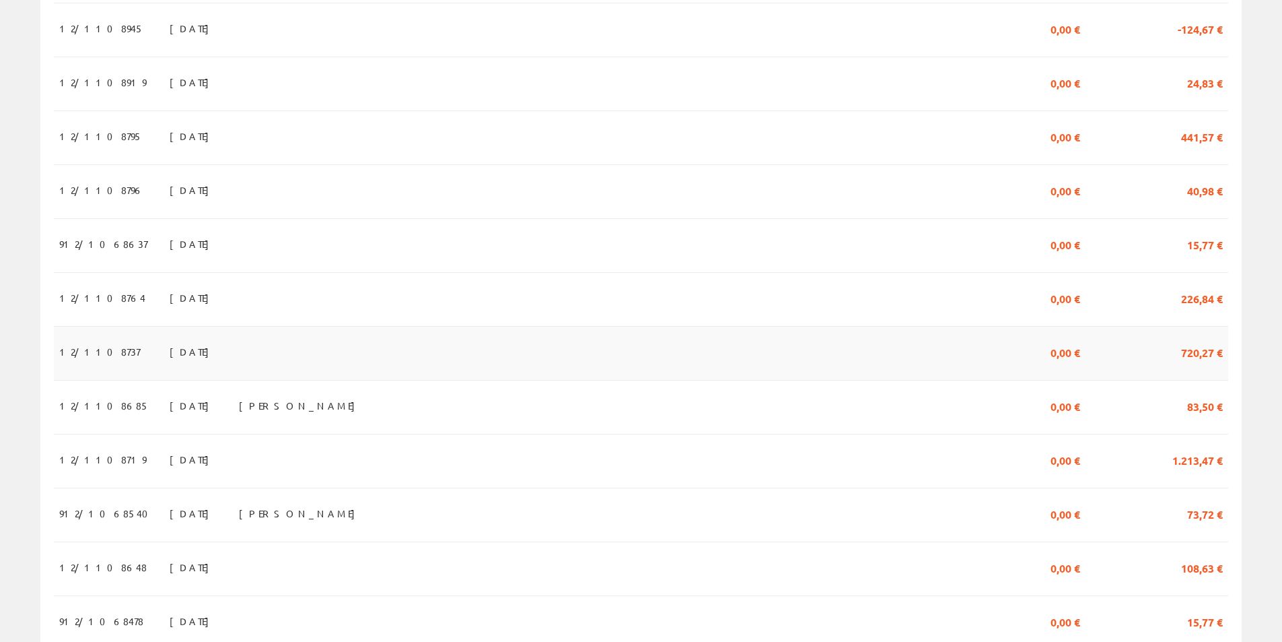
scroll to position [873, 0]
